Goal: Task Accomplishment & Management: Manage account settings

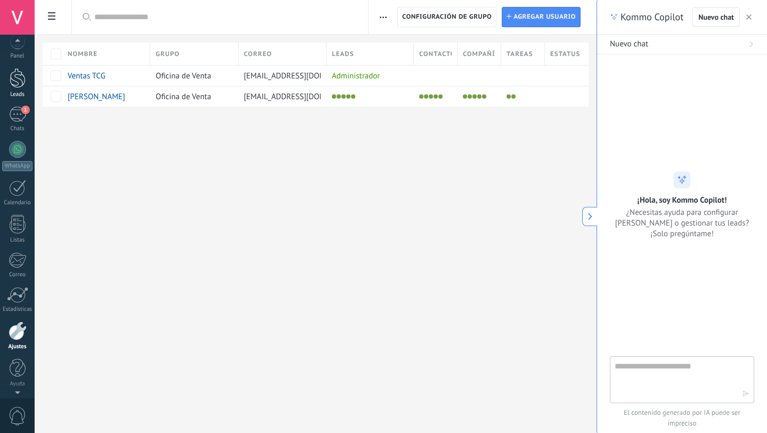
click at [17, 85] on div at bounding box center [18, 78] width 16 height 20
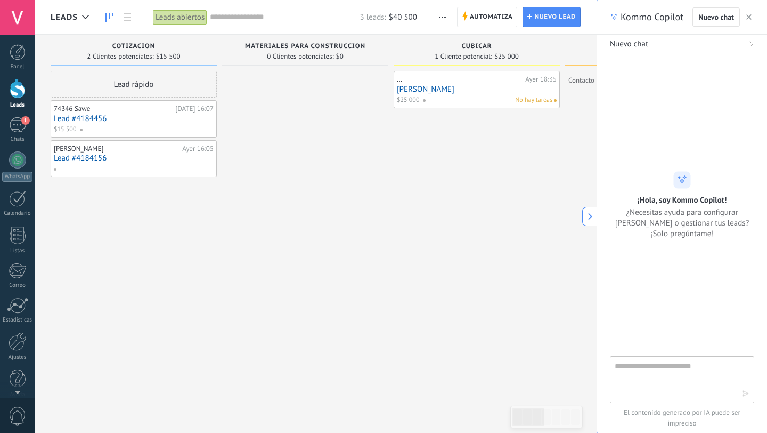
click at [470, 44] on span "Cubicar" at bounding box center [477, 46] width 30 height 7
click at [492, 16] on span "Automatiza" at bounding box center [491, 16] width 43 height 19
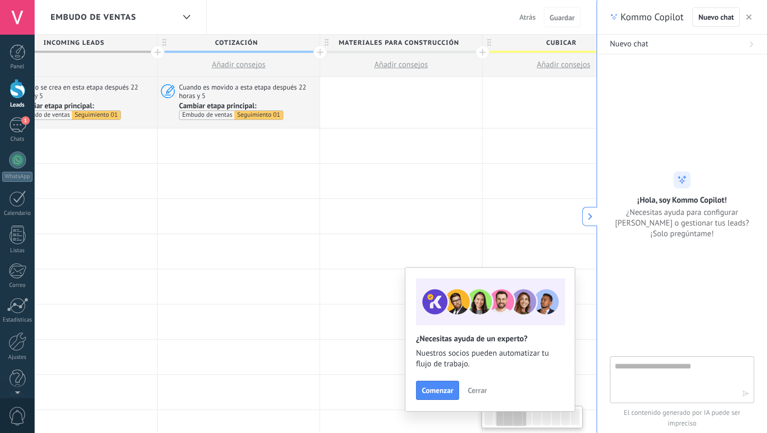
scroll to position [0, 316]
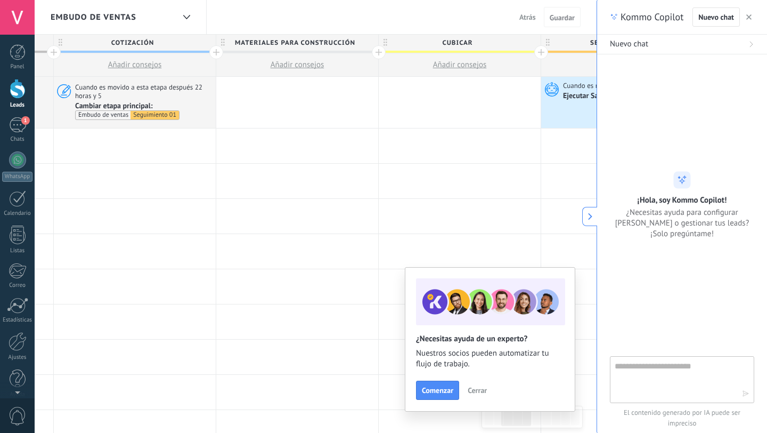
click at [524, 15] on span "Atrás" at bounding box center [528, 17] width 17 height 10
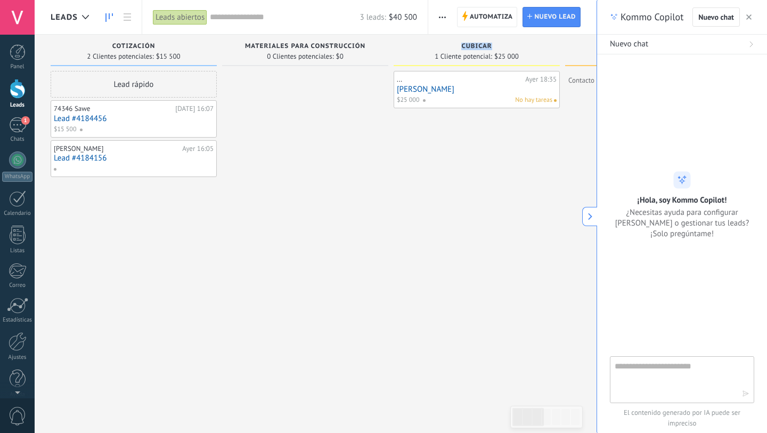
click at [424, 131] on div "... [DATE] 18:35 [PERSON_NAME] $25 000 No hay tareas" at bounding box center [477, 230] width 166 height 319
click at [751, 17] on icon "button" at bounding box center [749, 16] width 5 height 5
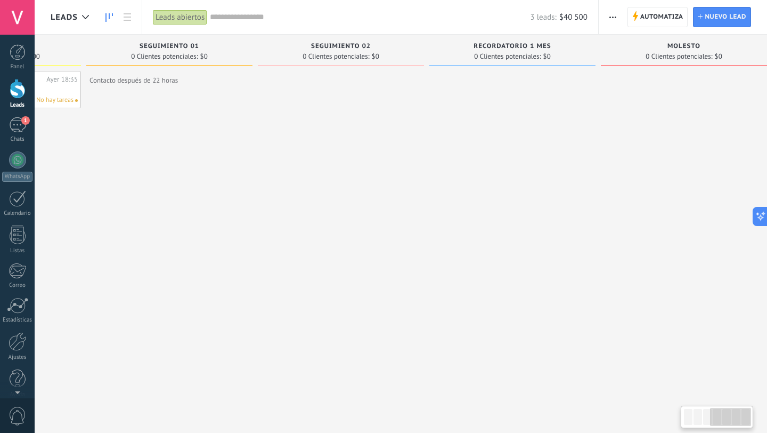
scroll to position [0, 495]
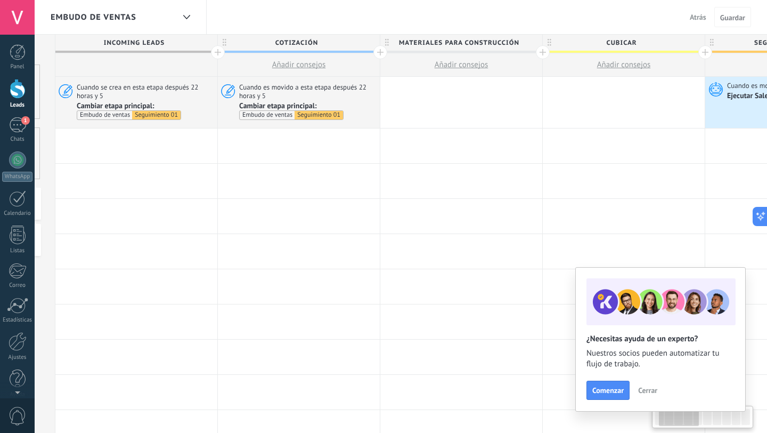
scroll to position [0, 290]
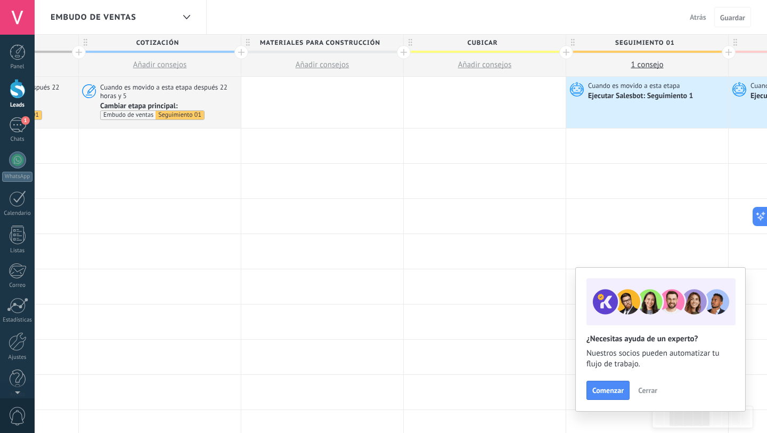
click at [697, 16] on span "Atrás" at bounding box center [698, 17] width 17 height 10
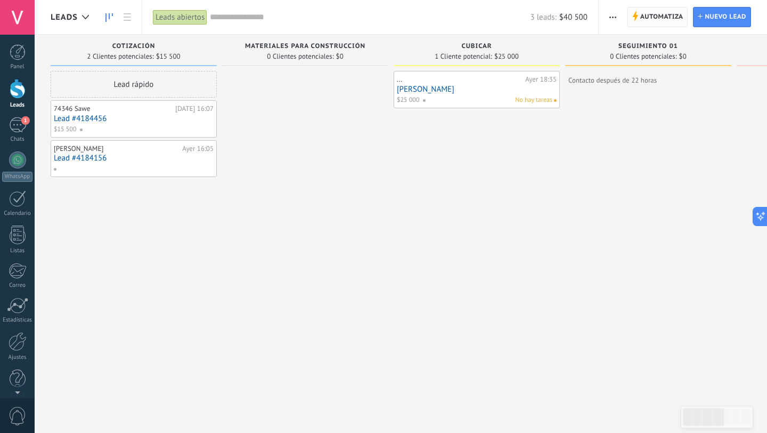
click at [667, 15] on span "Automatiza" at bounding box center [662, 16] width 43 height 19
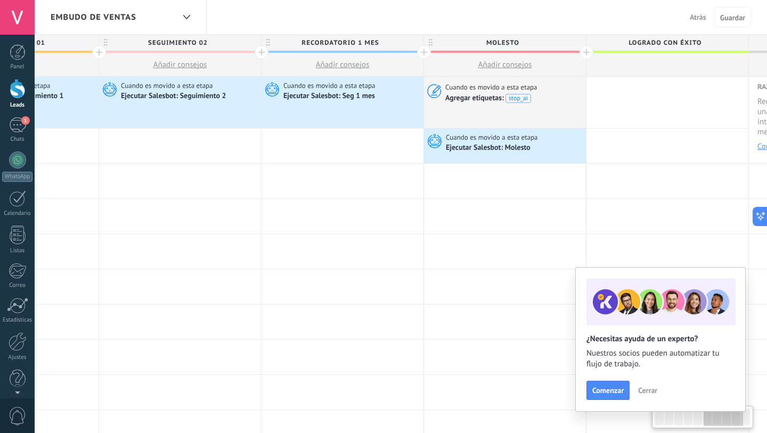
scroll to position [0, 921]
click at [586, 52] on div at bounding box center [586, 52] width 14 height 14
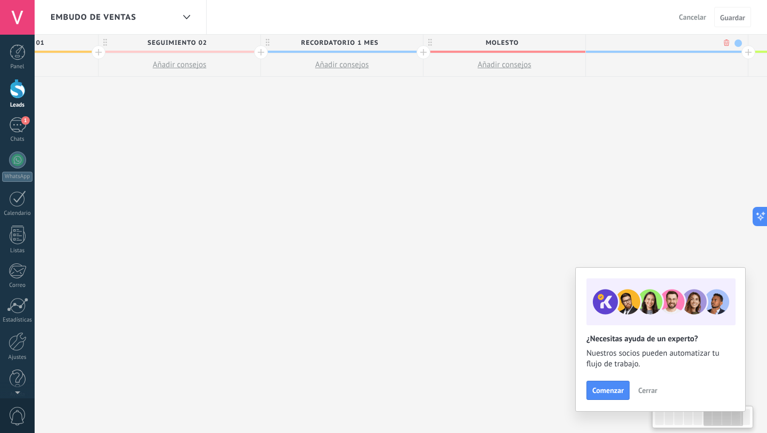
scroll to position [0, 1000]
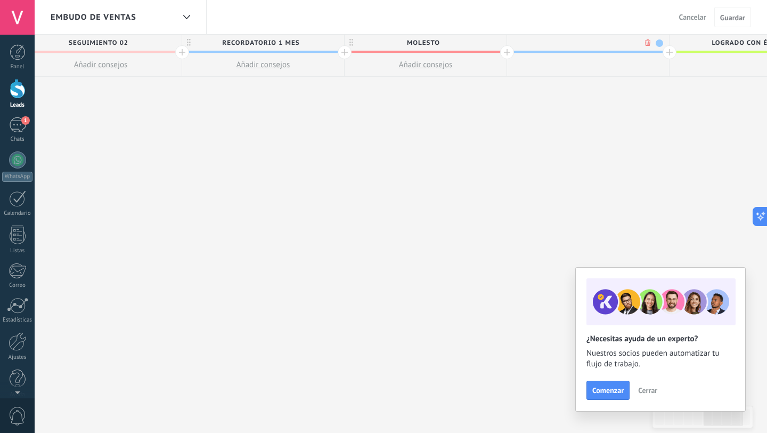
click at [660, 43] on span at bounding box center [659, 42] width 7 height 7
click at [640, 74] on span at bounding box center [639, 74] width 10 height 10
type input "**********"
click at [732, 18] on span "Guardar" at bounding box center [733, 17] width 25 height 7
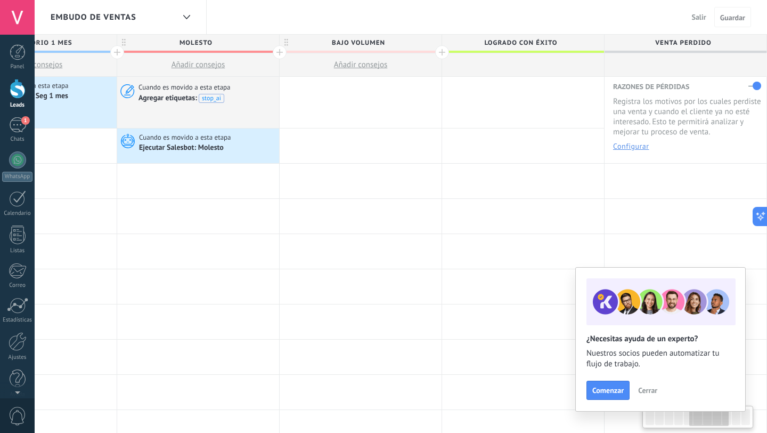
scroll to position [0, 823]
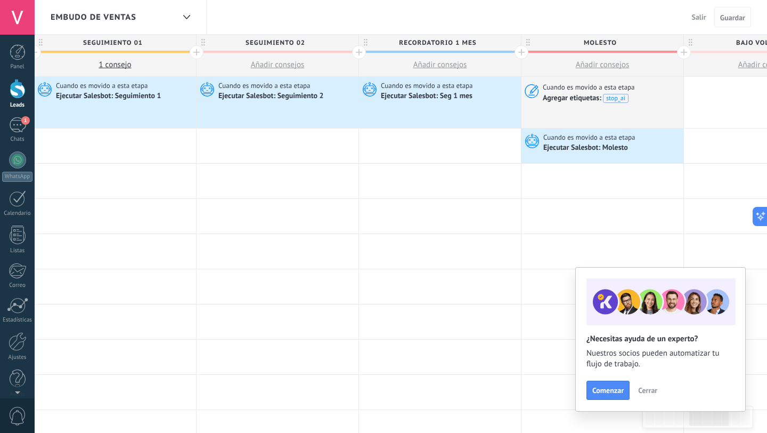
click at [726, 19] on span "Guardar" at bounding box center [733, 17] width 25 height 7
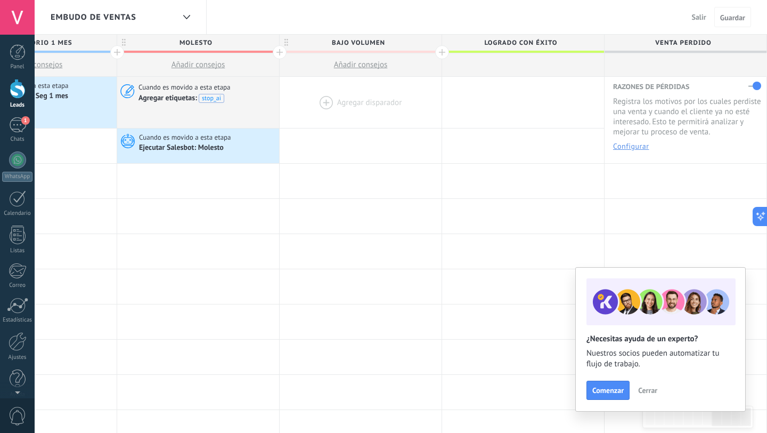
click at [338, 41] on span "Bajo Volumen" at bounding box center [358, 43] width 157 height 17
click at [338, 41] on input "**********" at bounding box center [358, 43] width 141 height 16
click at [334, 93] on div at bounding box center [361, 102] width 162 height 51
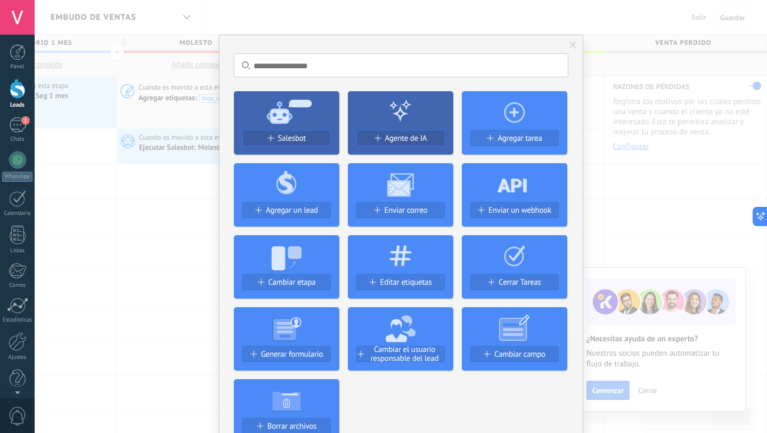
click at [575, 45] on span at bounding box center [573, 45] width 18 height 18
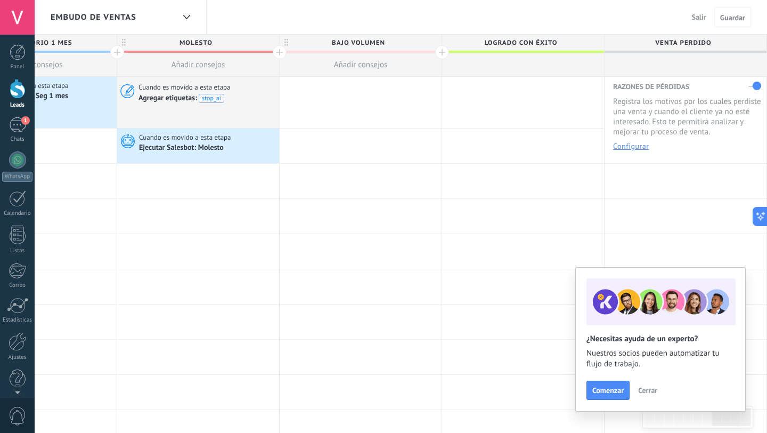
click at [350, 43] on span "Bajo Volumen" at bounding box center [358, 43] width 157 height 17
click at [311, 58] on button "Añadir consejos" at bounding box center [361, 64] width 162 height 23
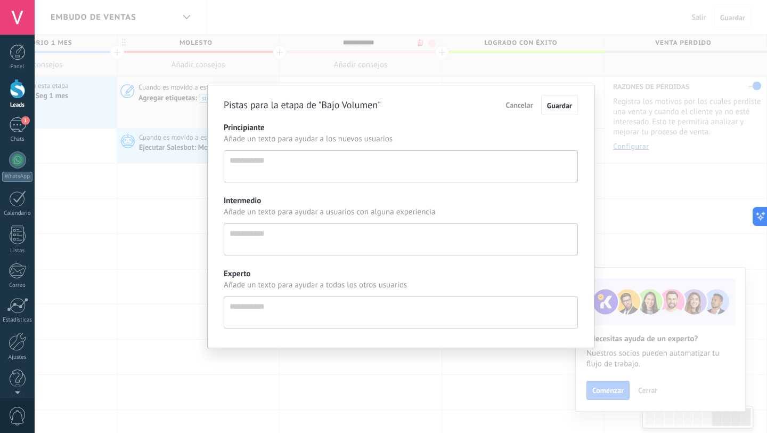
scroll to position [10, 0]
click at [327, 59] on div "Pistas para la etapa de "Bajo Volumen" Cancelar Guardar Principiante Añade un t…" at bounding box center [401, 216] width 733 height 433
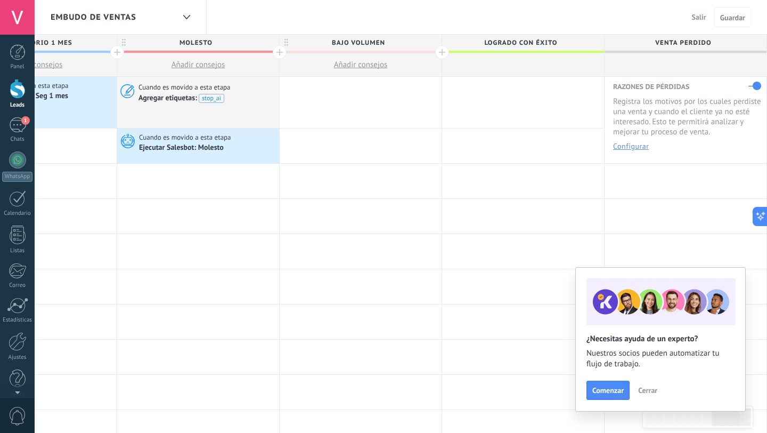
click at [384, 51] on span at bounding box center [361, 52] width 162 height 2
click at [354, 42] on span "Bajo Volumen" at bounding box center [358, 43] width 157 height 17
click at [341, 42] on input "**********" at bounding box center [358, 43] width 141 height 16
click at [702, 22] on button "Salir" at bounding box center [699, 17] width 23 height 16
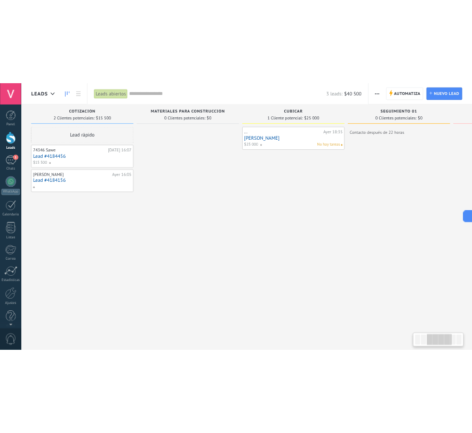
scroll to position [0, 667]
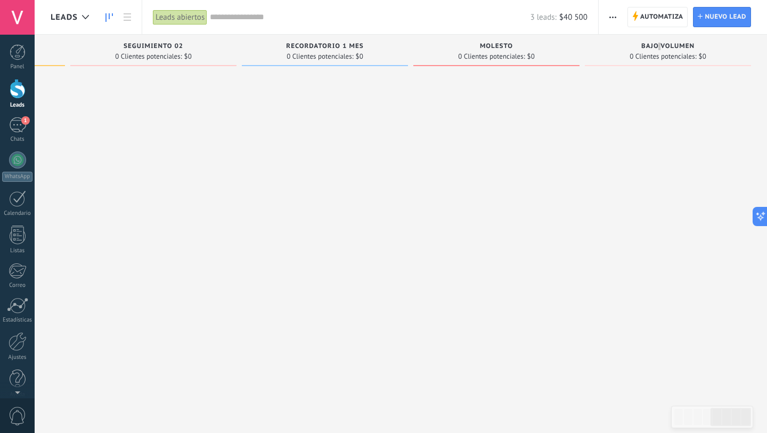
type textarea "**********"
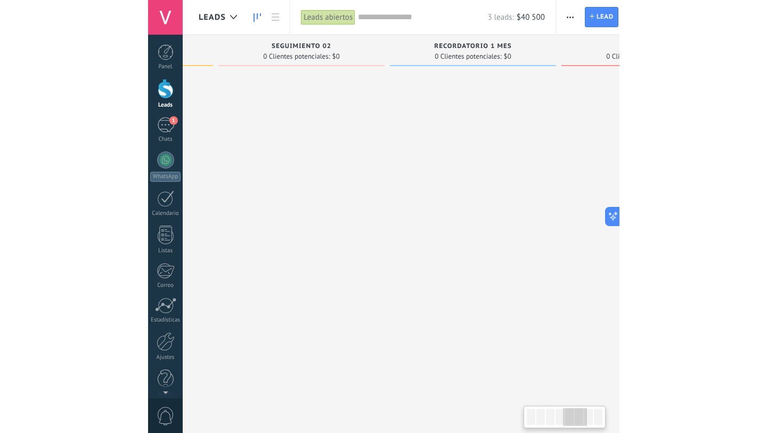
scroll to position [10, 0]
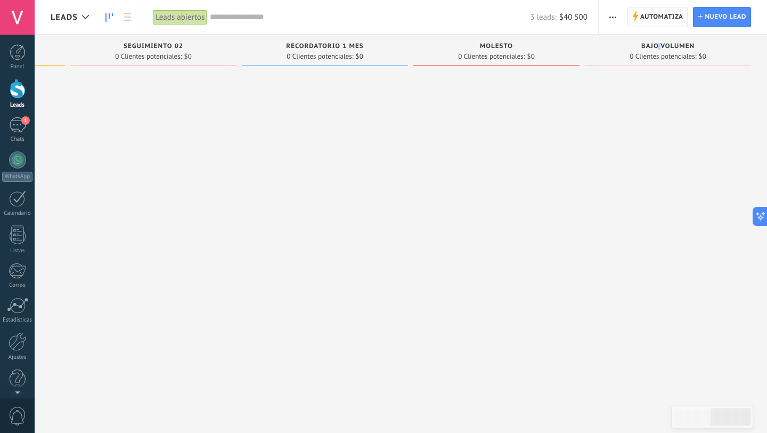
click at [652, 22] on span "Automatiza" at bounding box center [662, 16] width 43 height 19
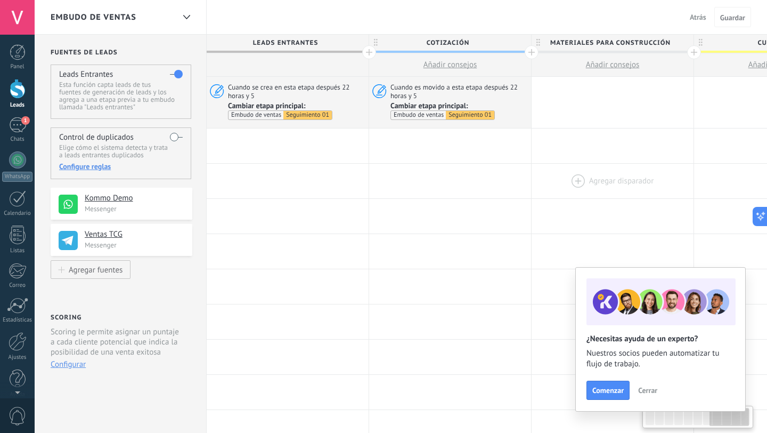
scroll to position [0, 1227]
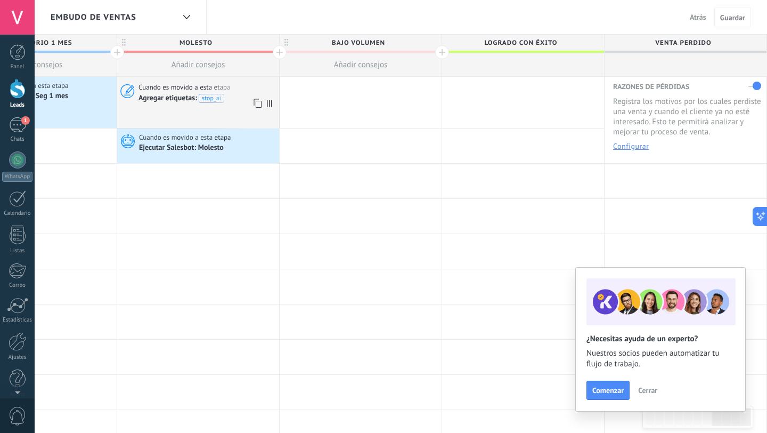
click at [255, 100] on icon at bounding box center [257, 103] width 11 height 14
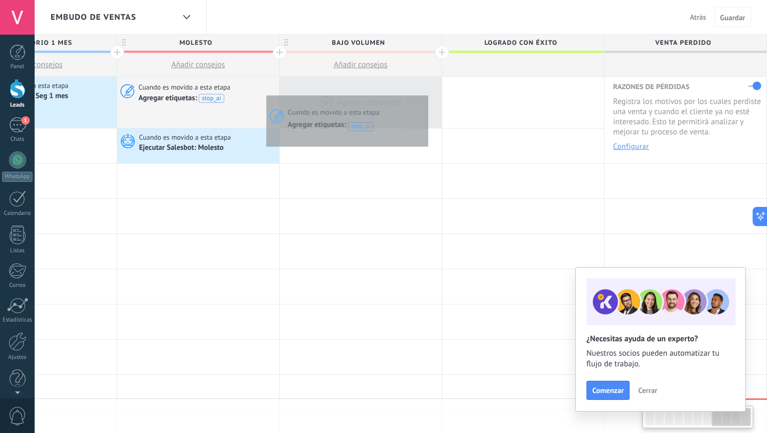
click at [424, 92] on div at bounding box center [361, 102] width 162 height 51
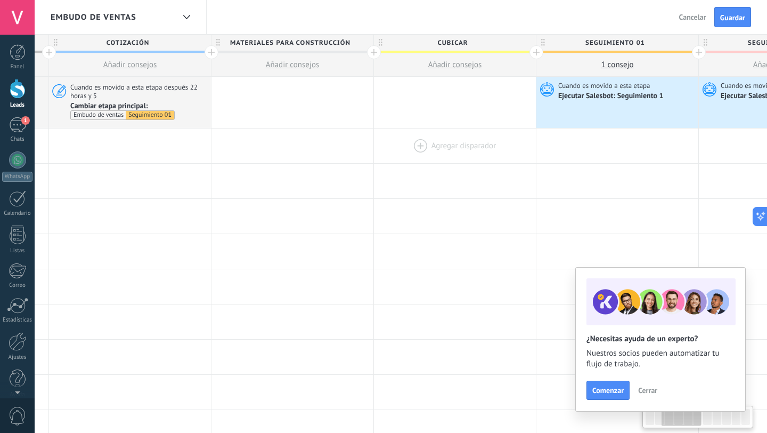
scroll to position [0, 319]
click at [450, 103] on div at bounding box center [457, 102] width 162 height 51
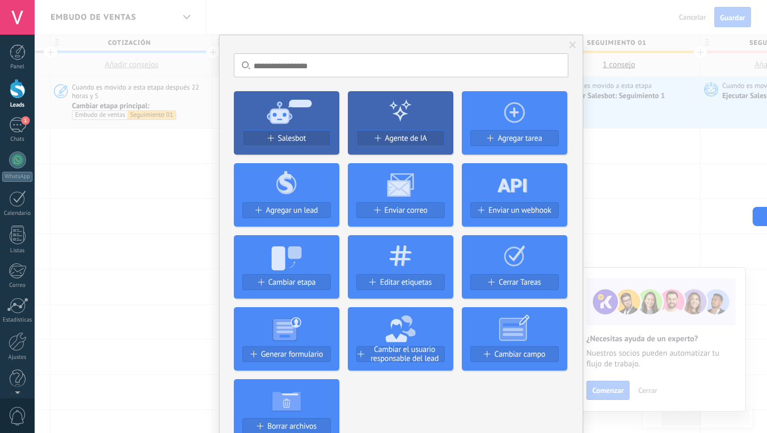
click at [382, 337] on div at bounding box center [401, 326] width 106 height 39
click at [361, 354] on span at bounding box center [359, 354] width 4 height 6
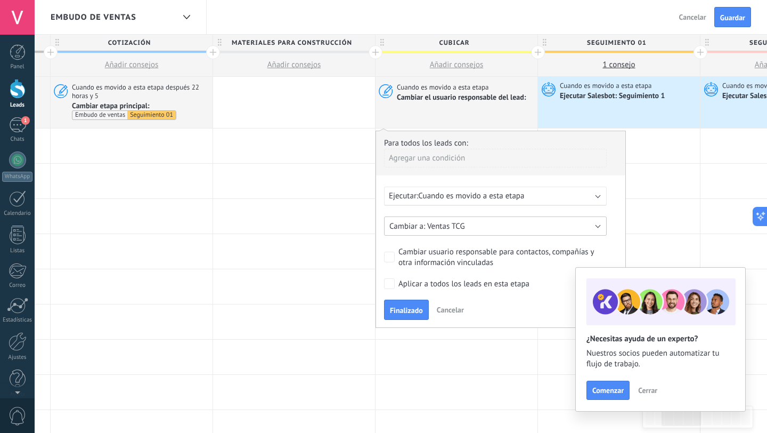
click at [439, 224] on span "Ventas TCG" at bounding box center [446, 226] width 38 height 10
click at [431, 241] on span "[PERSON_NAME]" at bounding box center [490, 244] width 225 height 10
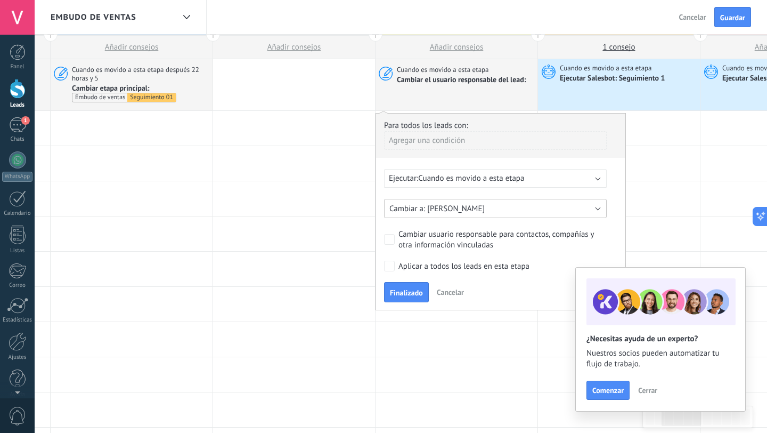
scroll to position [19, 0]
click at [406, 292] on span "Finalizado" at bounding box center [406, 291] width 33 height 7
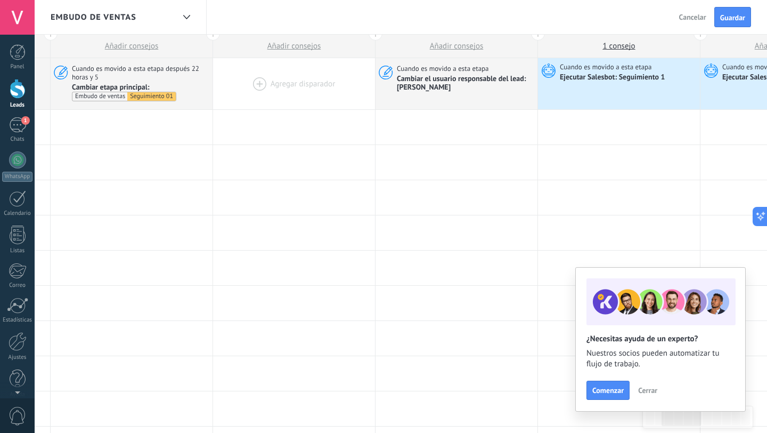
scroll to position [0, 0]
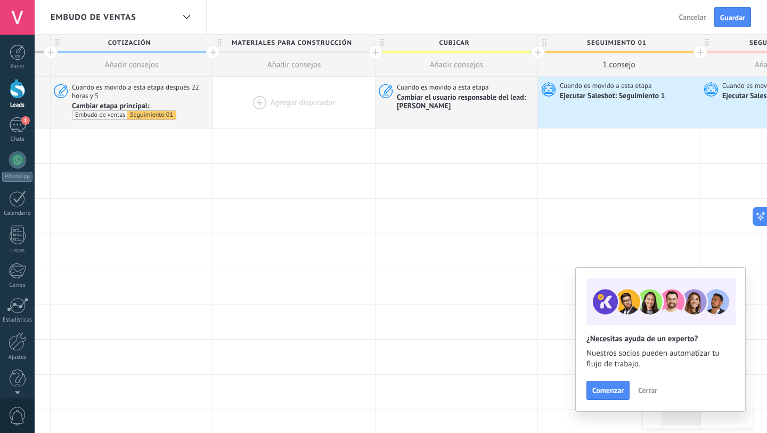
click at [278, 104] on div at bounding box center [294, 102] width 162 height 51
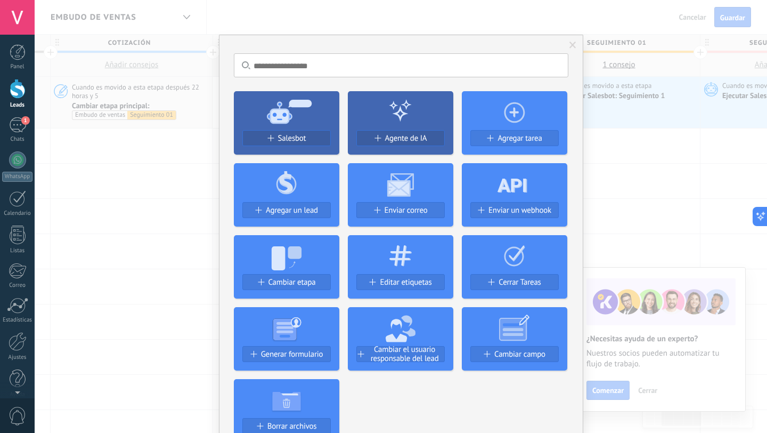
click at [149, 225] on div "No hay resultados Salesbot Agente de IA Agregar tarea Agregar un lead Enviar co…" at bounding box center [401, 216] width 733 height 433
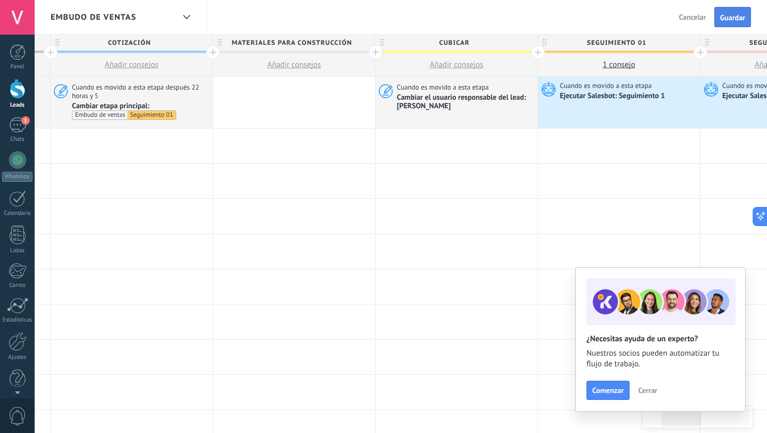
click at [735, 14] on span "Guardar" at bounding box center [733, 17] width 25 height 7
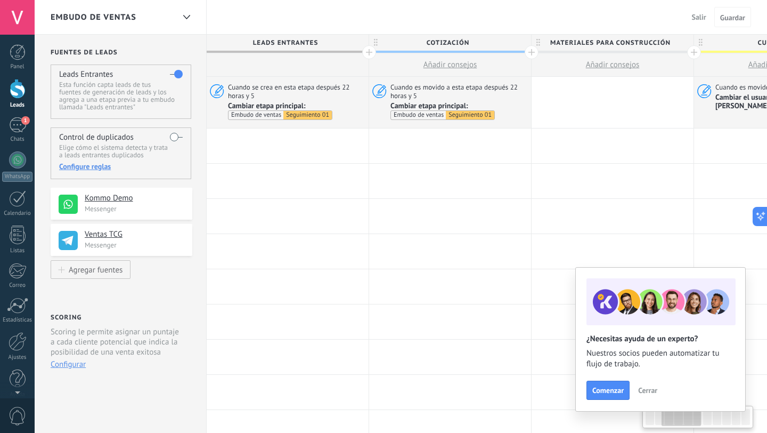
scroll to position [0, 319]
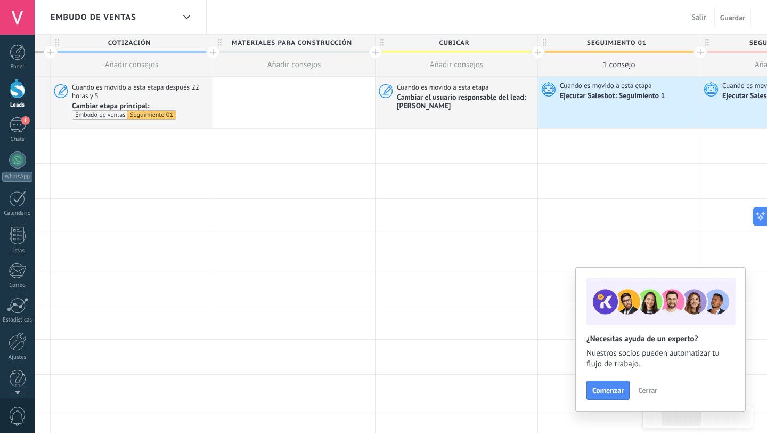
click at [702, 16] on span "Salir" at bounding box center [699, 17] width 14 height 10
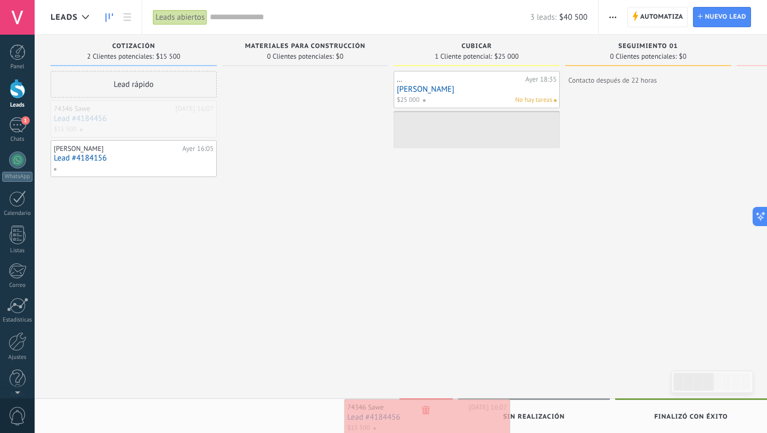
drag, startPoint x: 129, startPoint y: 116, endPoint x: 423, endPoint y: 414, distance: 418.7
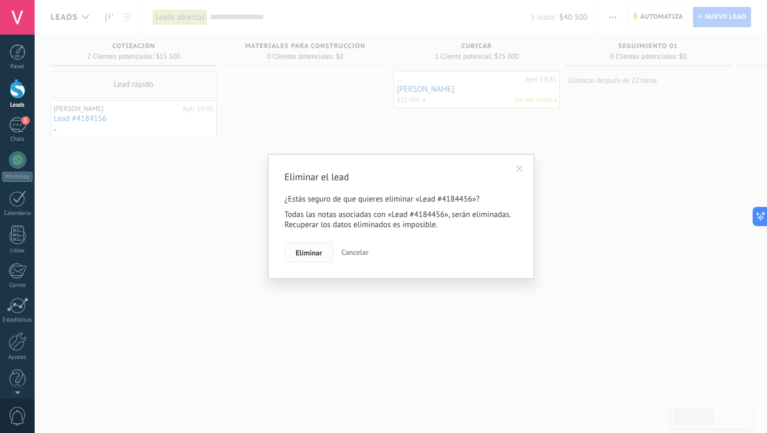
click at [313, 253] on span "Eliminar" at bounding box center [309, 252] width 27 height 7
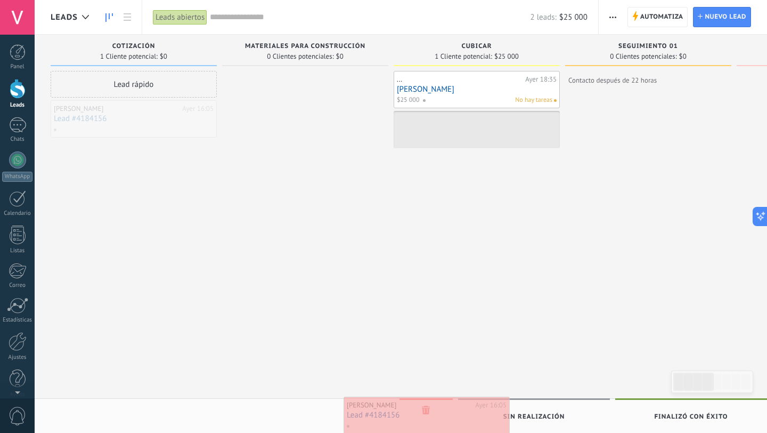
drag, startPoint x: 131, startPoint y: 120, endPoint x: 424, endPoint y: 417, distance: 416.8
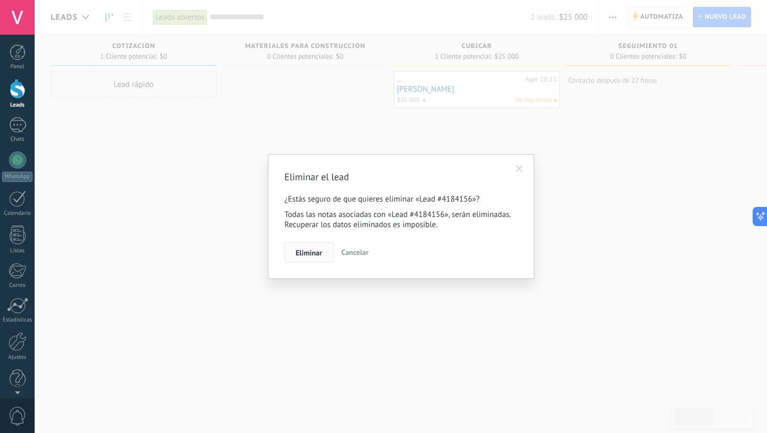
click at [316, 255] on span "Eliminar" at bounding box center [309, 252] width 27 height 7
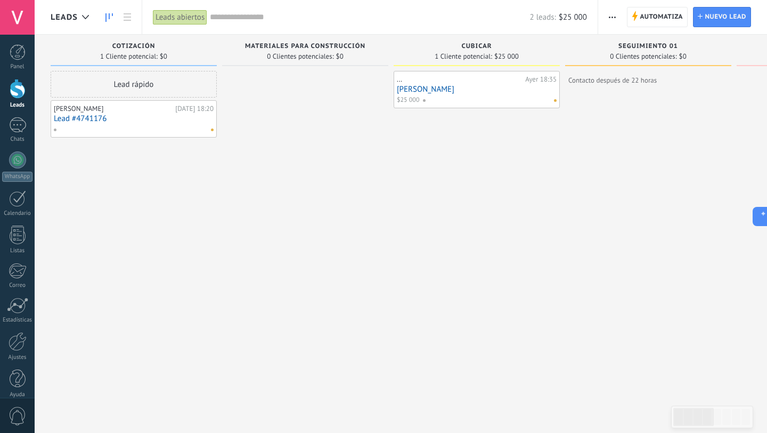
click at [85, 122] on link "Lead #4741176" at bounding box center [134, 118] width 160 height 9
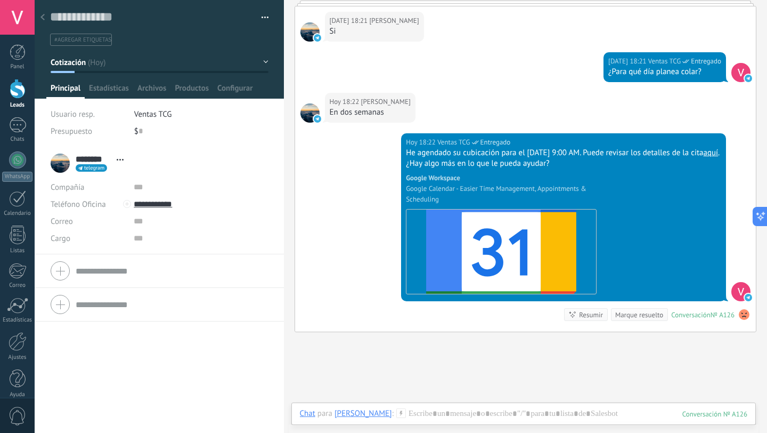
scroll to position [1235, 0]
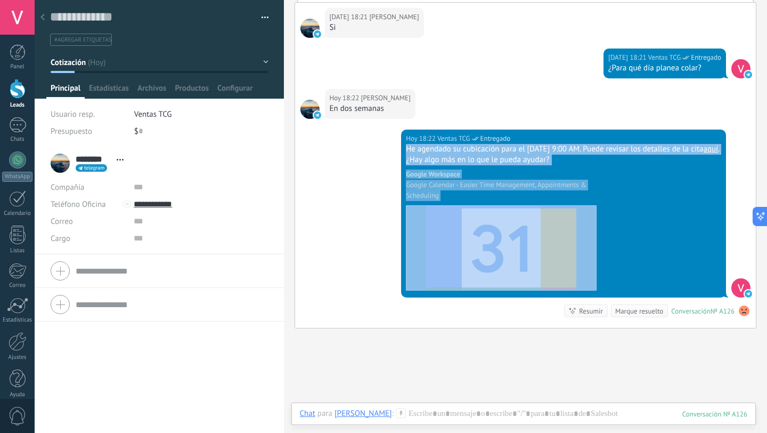
drag, startPoint x: 406, startPoint y: 149, endPoint x: 628, endPoint y: 213, distance: 230.7
click at [628, 213] on div "He agendado su cubicación para el 17 de septiembre de 2025 a las 9:00 AM. Puede…" at bounding box center [564, 218] width 316 height 149
